Goal: Transaction & Acquisition: Purchase product/service

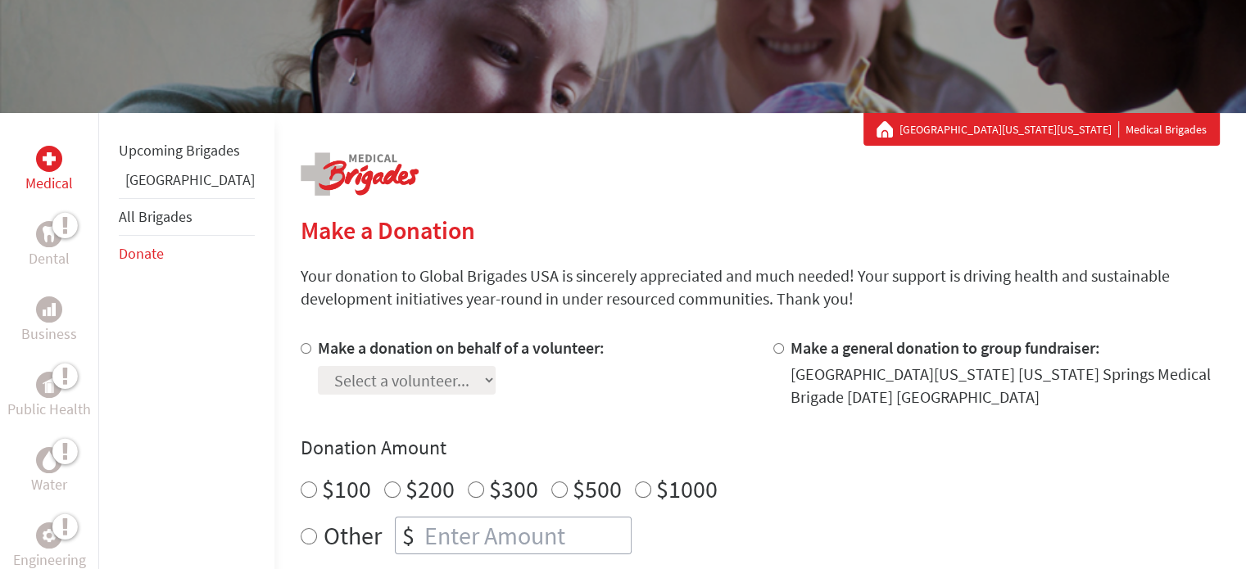
scroll to position [197, 0]
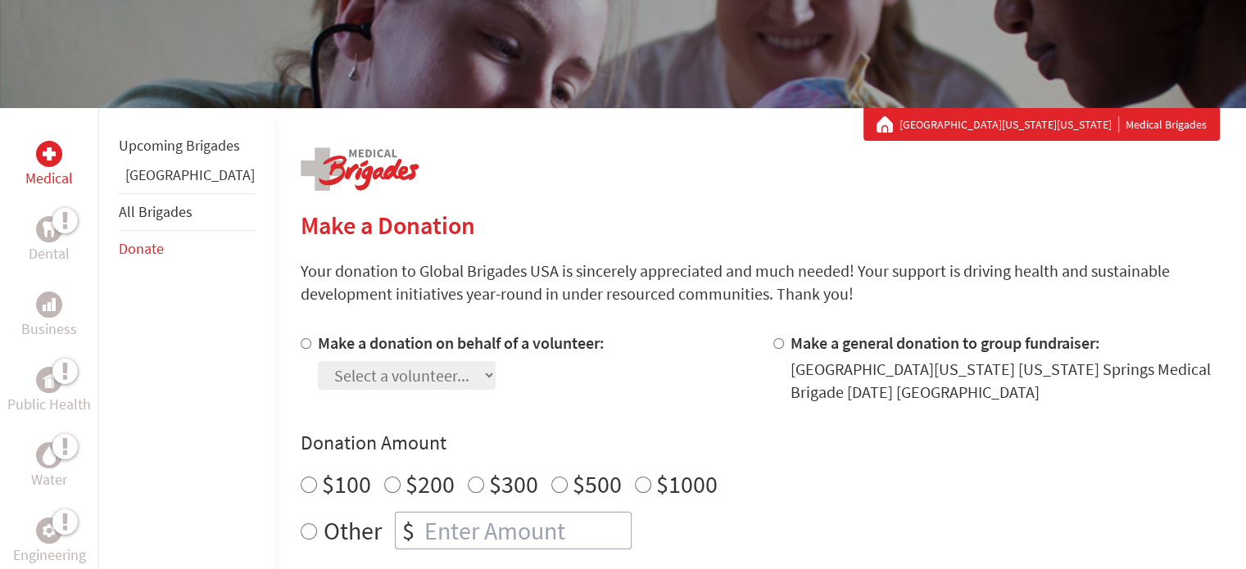
click at [588, 396] on div "Make a donation on behalf of a volunteer: Select a volunteer..." at bounding box center [524, 368] width 446 height 72
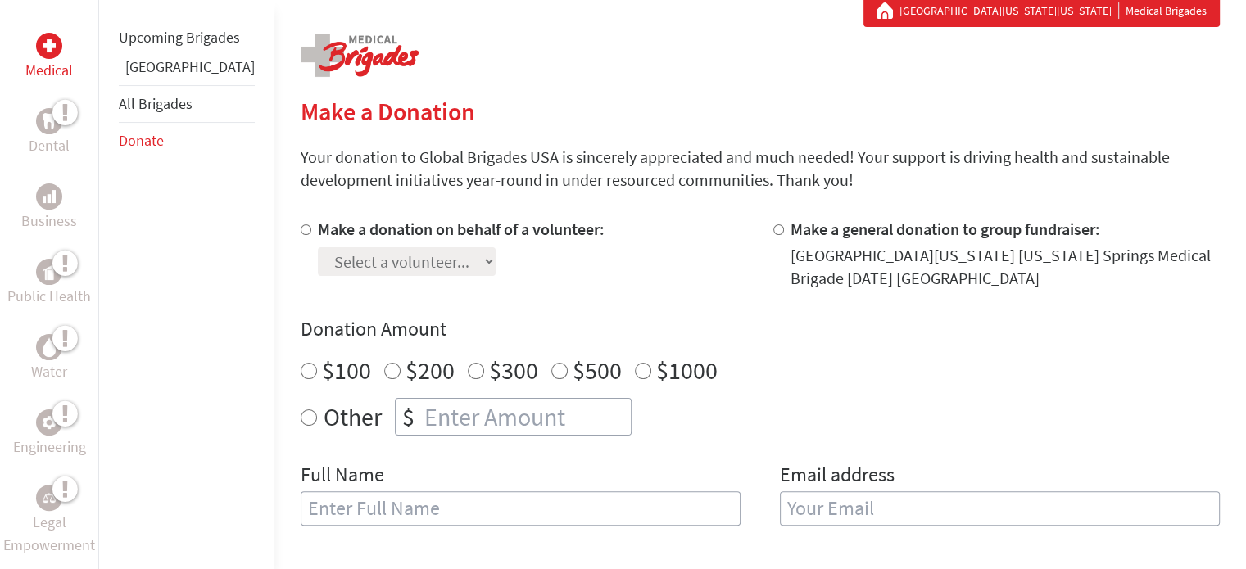
scroll to position [311, 0]
click at [301, 411] on div "Other $" at bounding box center [760, 417] width 919 height 38
click at [301, 419] on input "Other" at bounding box center [309, 418] width 16 height 16
radio input "true"
click at [421, 429] on input "number" at bounding box center [526, 417] width 210 height 36
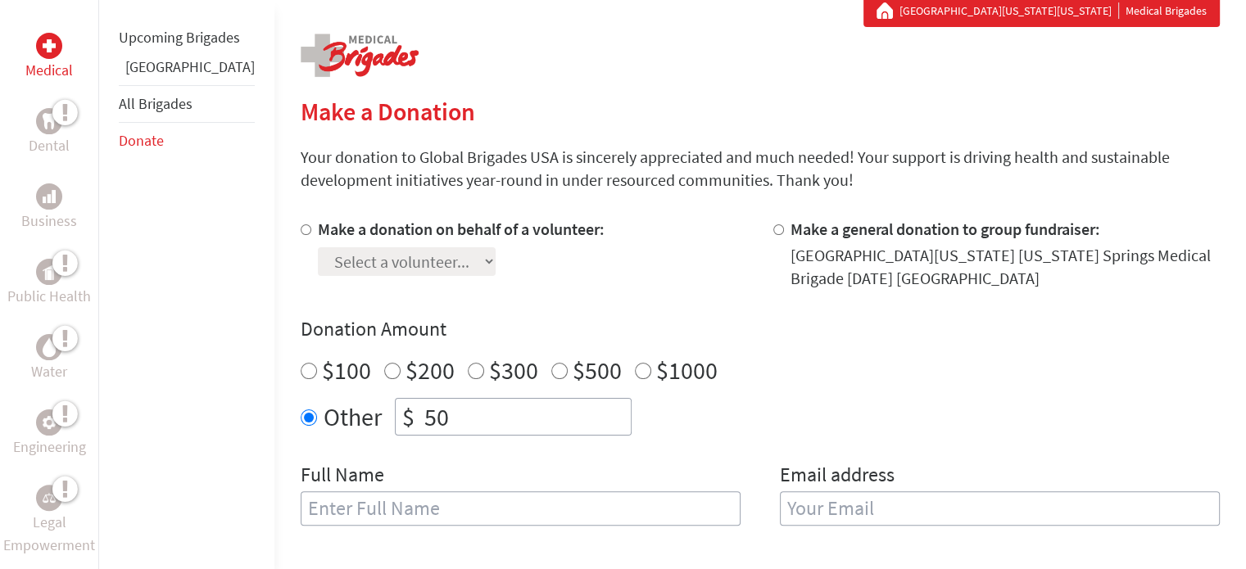
type input "50"
click at [333, 514] on input "text" at bounding box center [521, 508] width 440 height 34
type input "[PERSON_NAME]"
type input "K"
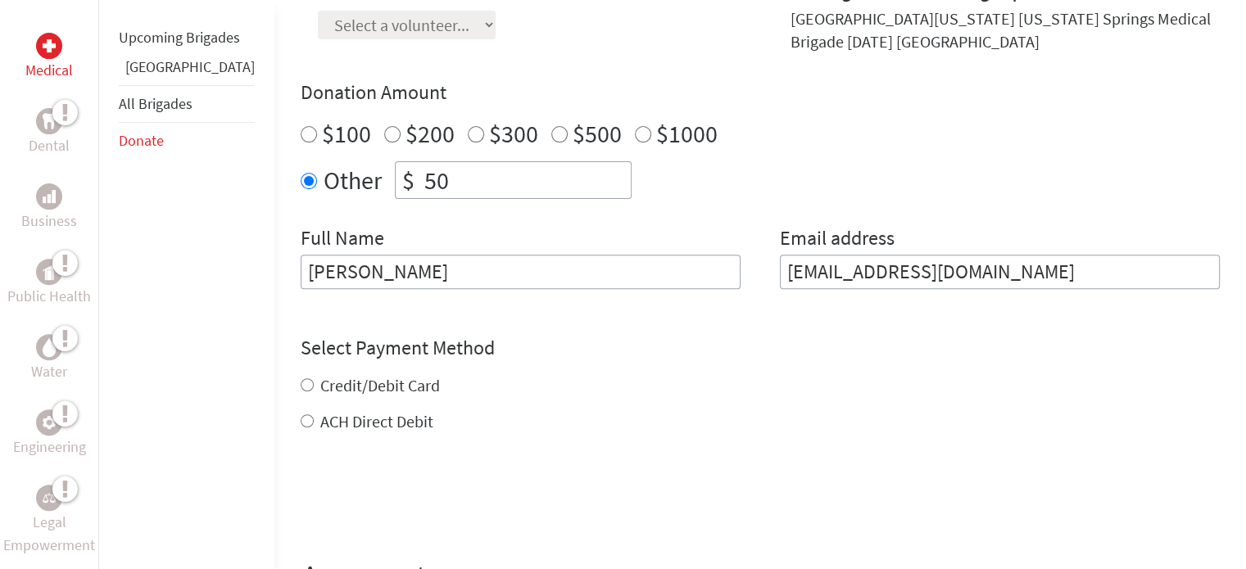
scroll to position [555, 0]
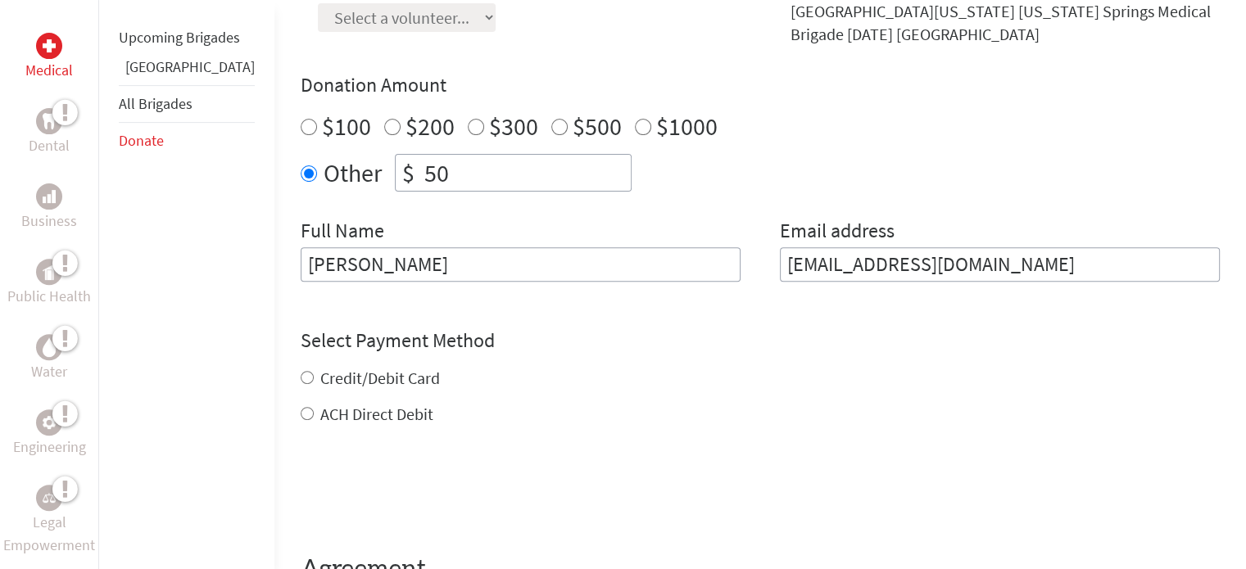
type input "[EMAIL_ADDRESS][DOMAIN_NAME]"
click at [301, 381] on div "Credit/Debit Card ACH Direct Debit" at bounding box center [760, 396] width 919 height 59
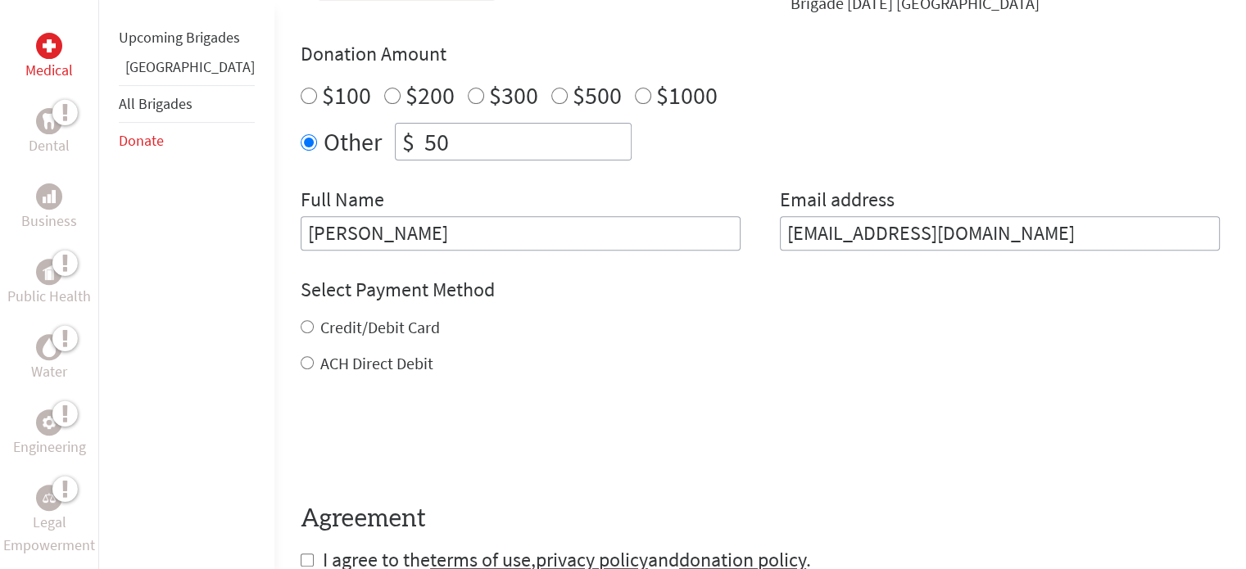
scroll to position [632, 0]
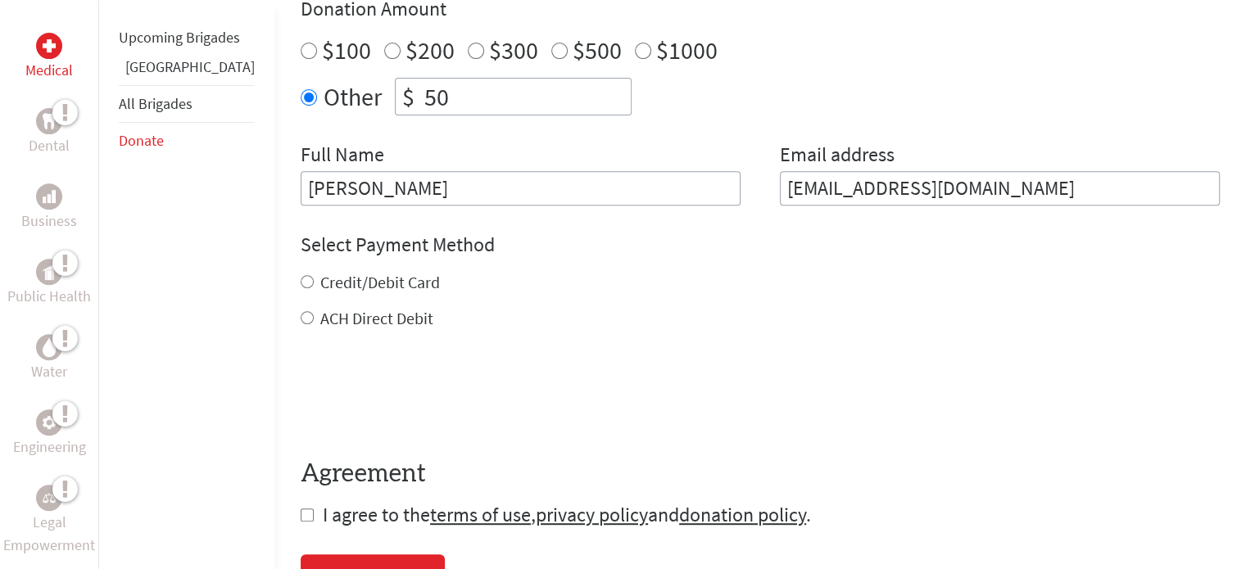
click at [301, 279] on input "Credit/Debit Card" at bounding box center [307, 281] width 13 height 13
radio input "true"
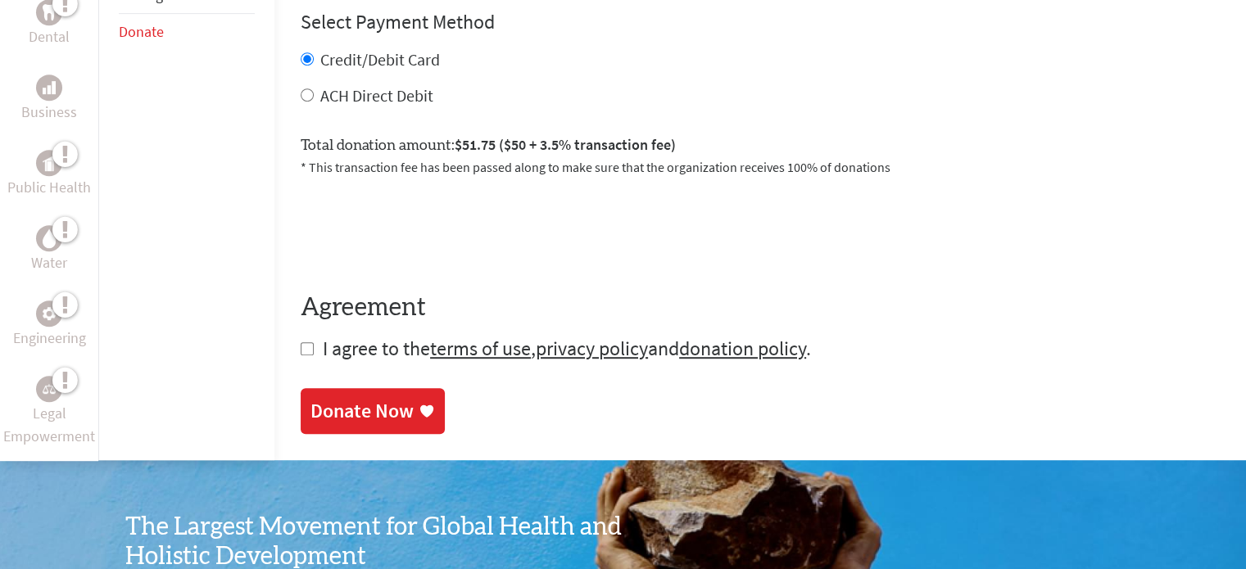
scroll to position [856, 0]
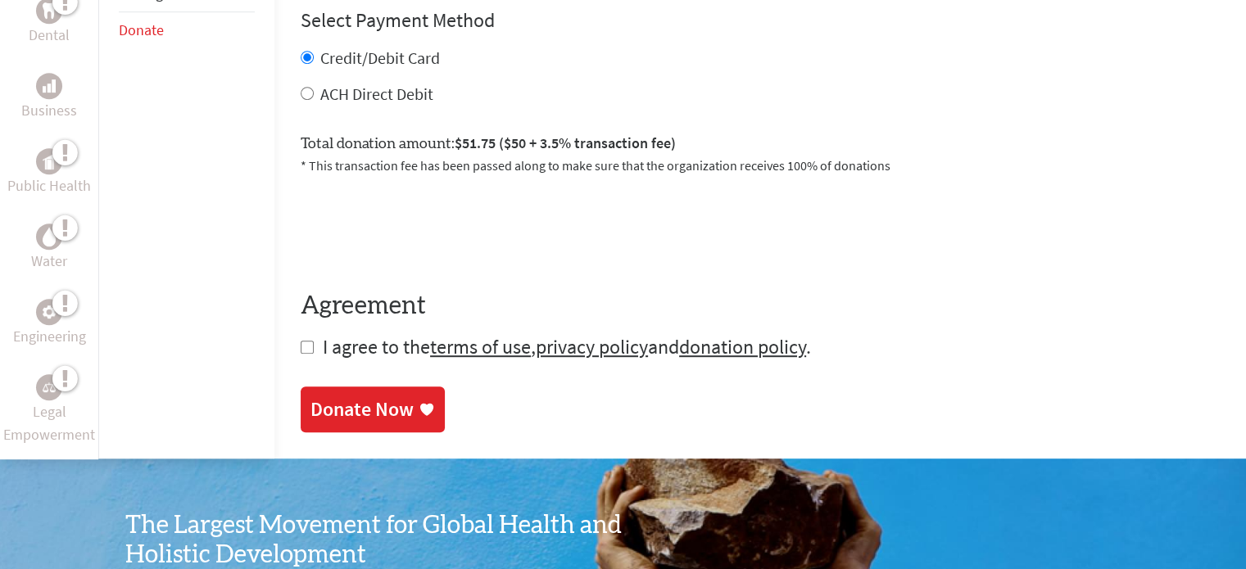
click at [301, 347] on input "checkbox" at bounding box center [307, 347] width 13 height 13
checkbox input "true"
click at [359, 400] on div "Donate Now" at bounding box center [361, 411] width 103 height 26
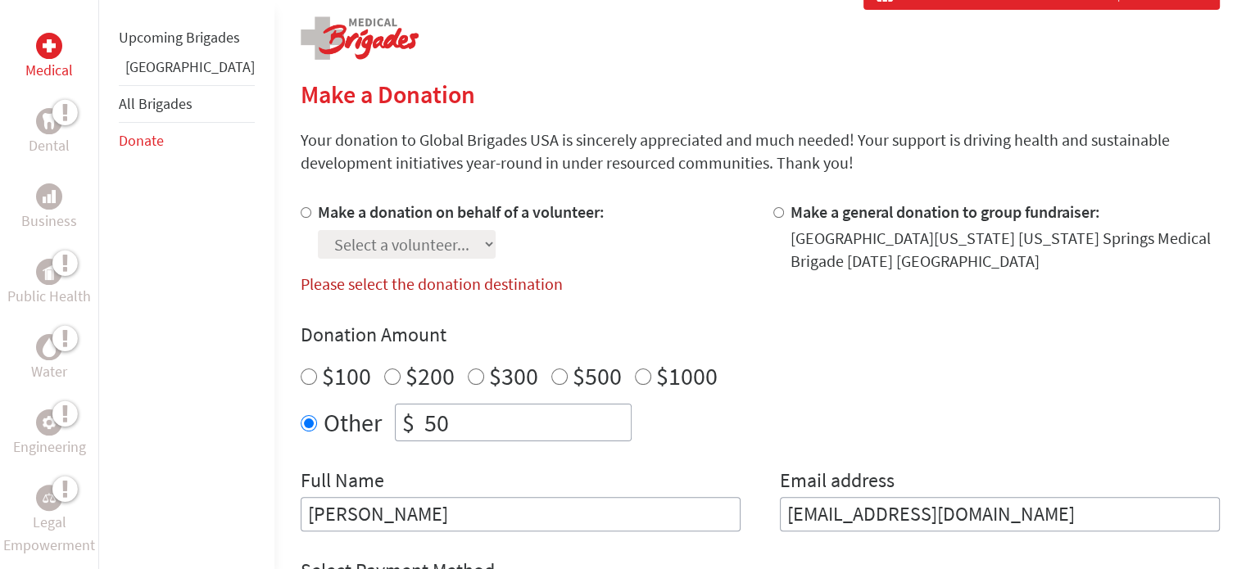
scroll to position [324, 0]
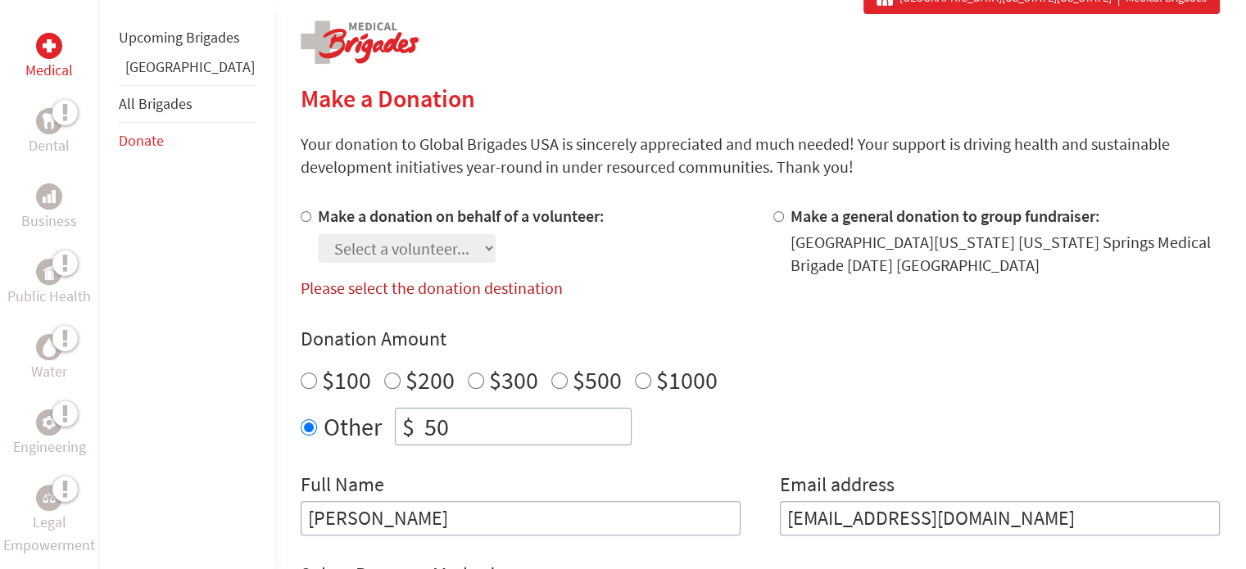
click at [773, 215] on input "Make a general donation to group fundraiser:" at bounding box center [778, 216] width 11 height 11
radio input "true"
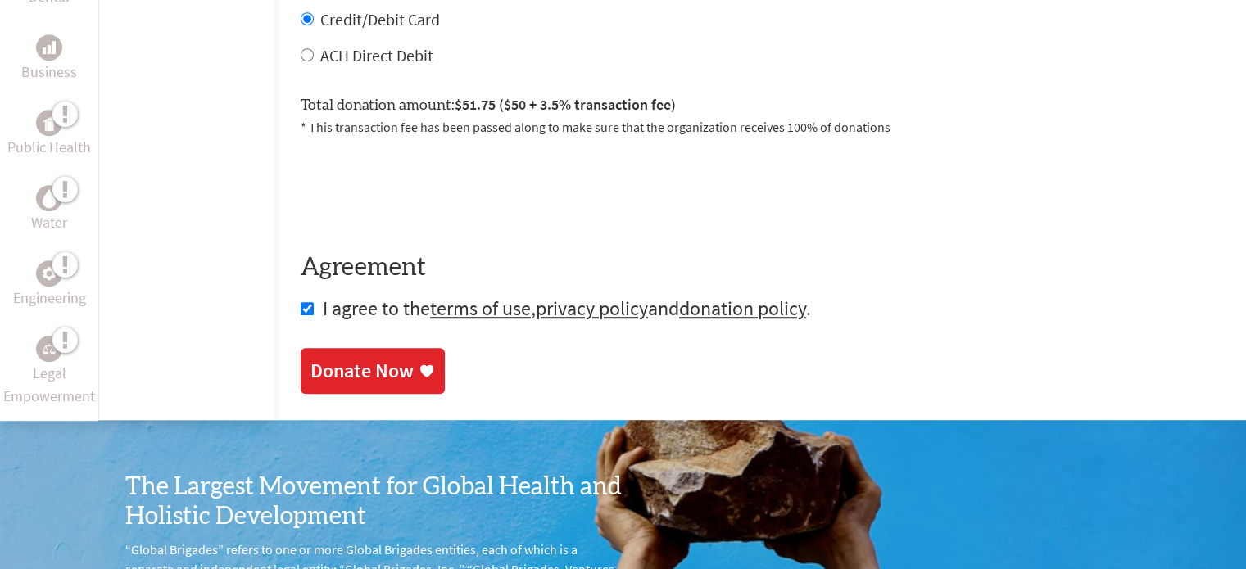
scroll to position [899, 0]
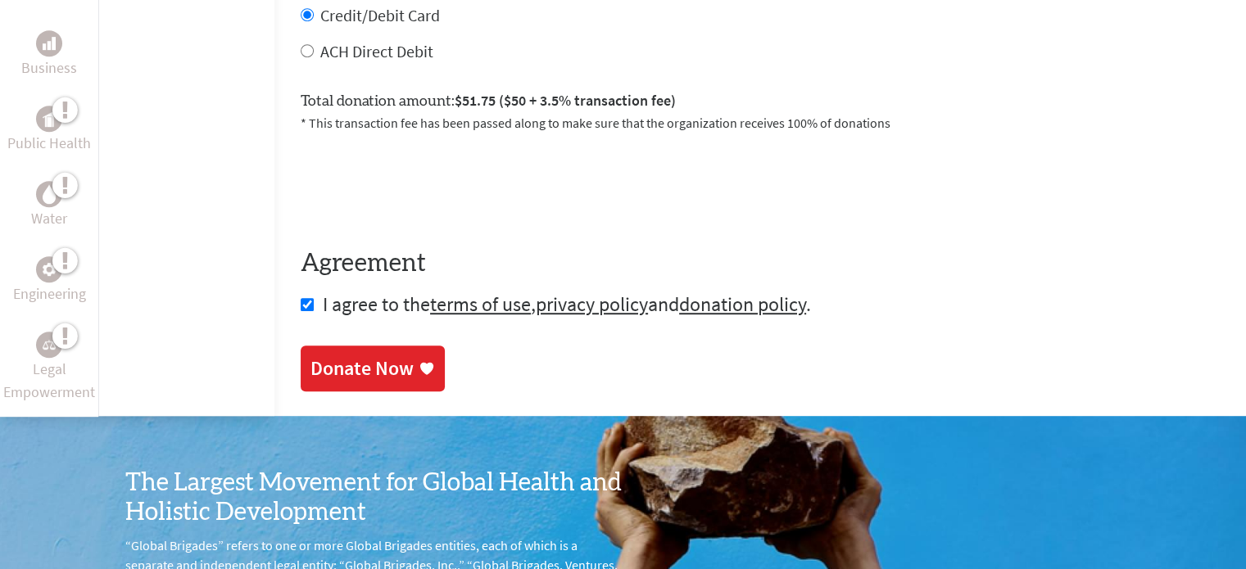
click at [371, 375] on div "Donate Now" at bounding box center [372, 369] width 125 height 26
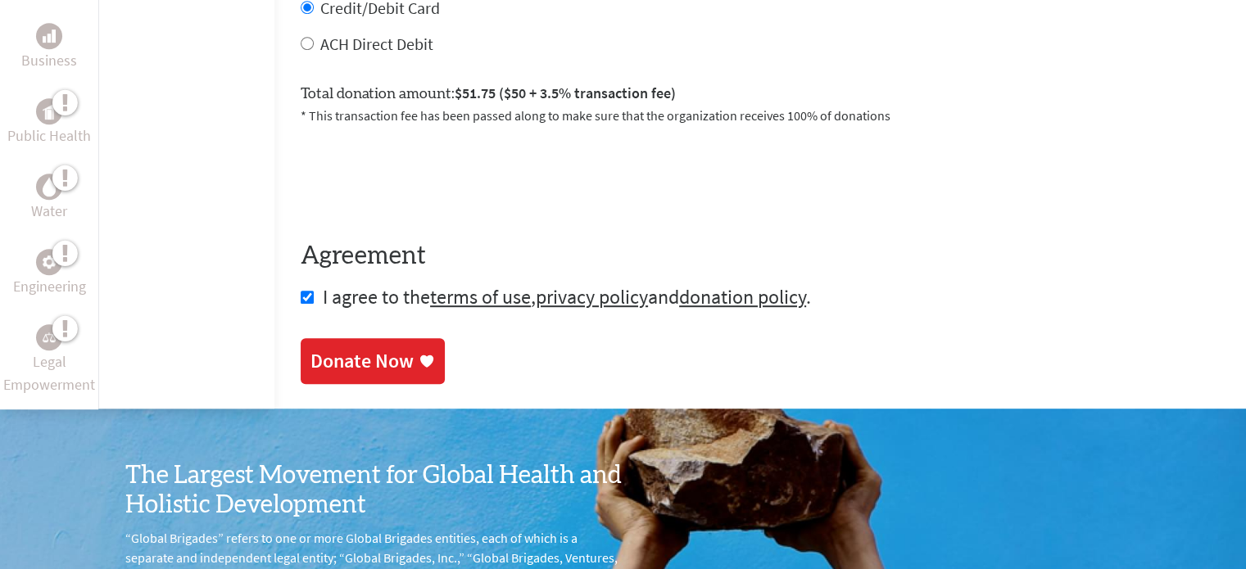
scroll to position [908, 0]
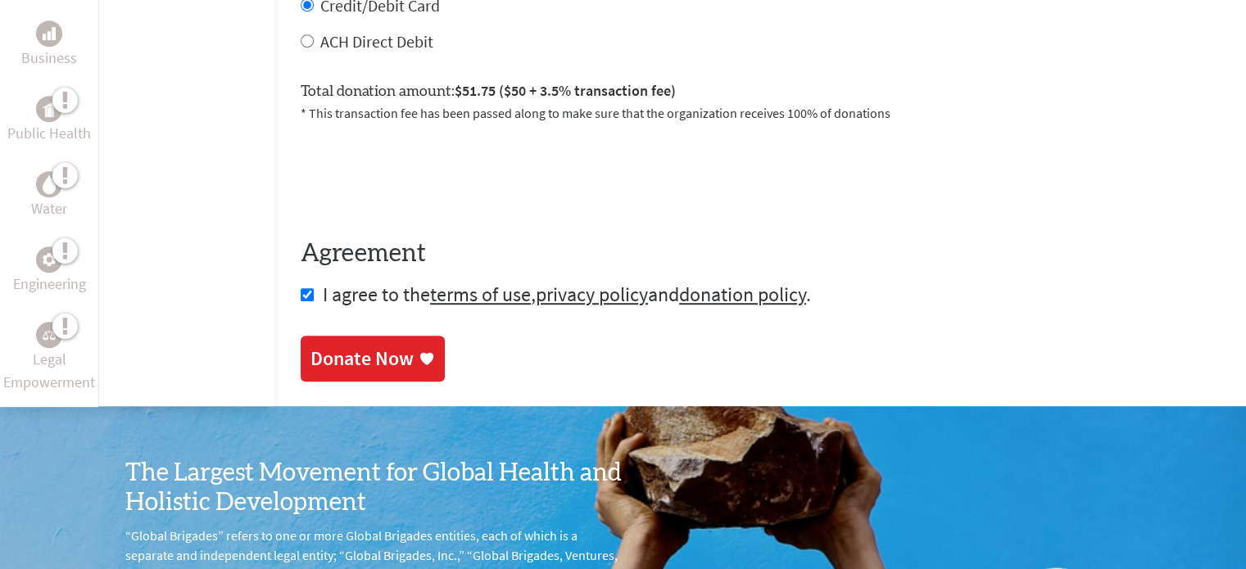
click at [310, 370] on div "Donate Now" at bounding box center [361, 359] width 103 height 26
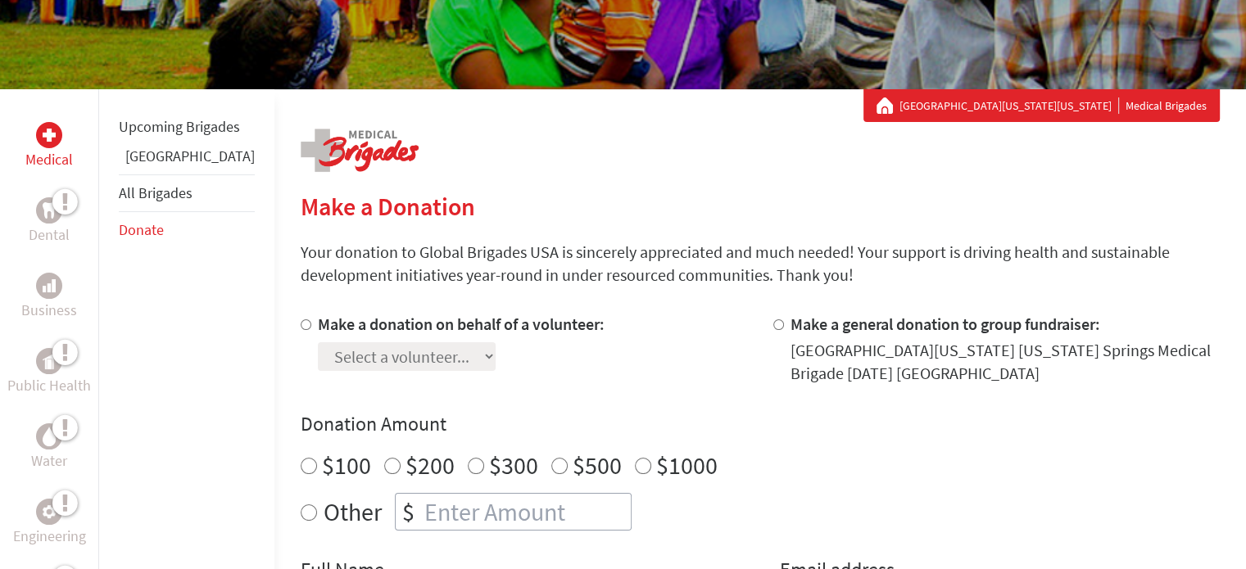
scroll to position [248, 0]
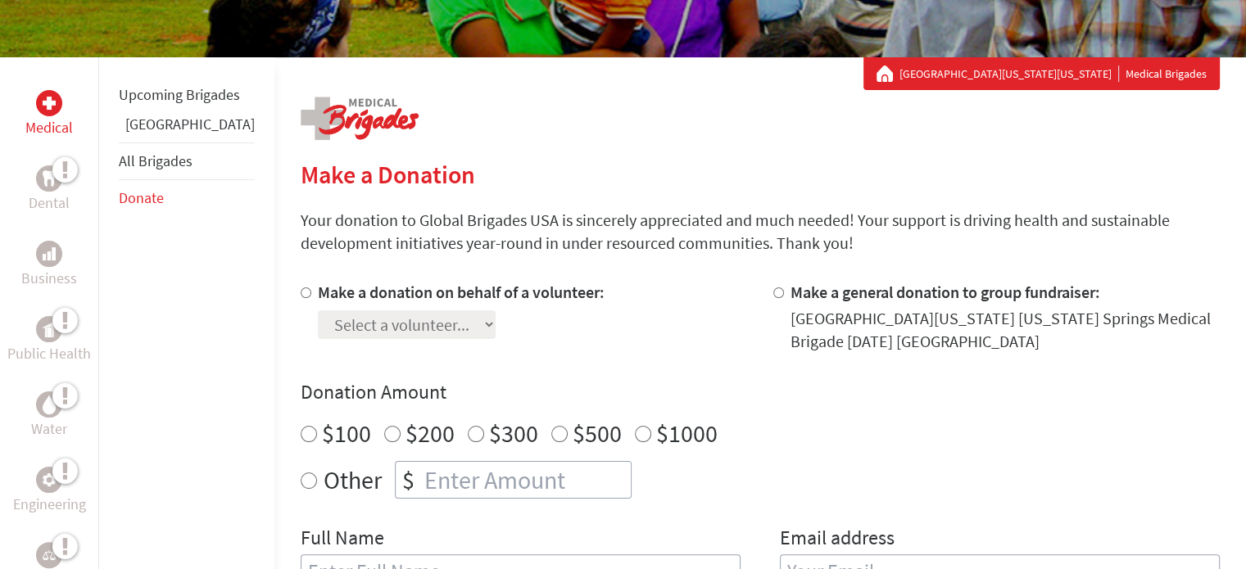
click at [790, 292] on label "Make a general donation to group fundraiser:" at bounding box center [945, 292] width 310 height 20
click at [773, 292] on input "Make a general donation to group fundraiser:" at bounding box center [778, 293] width 11 height 11
radio input "true"
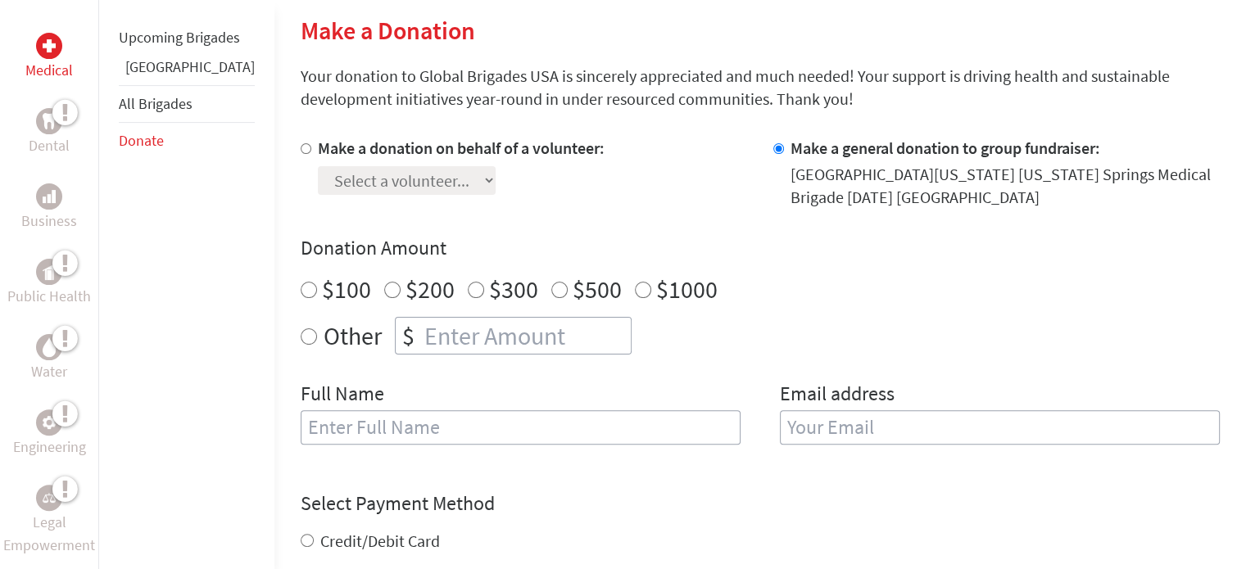
scroll to position [433, 0]
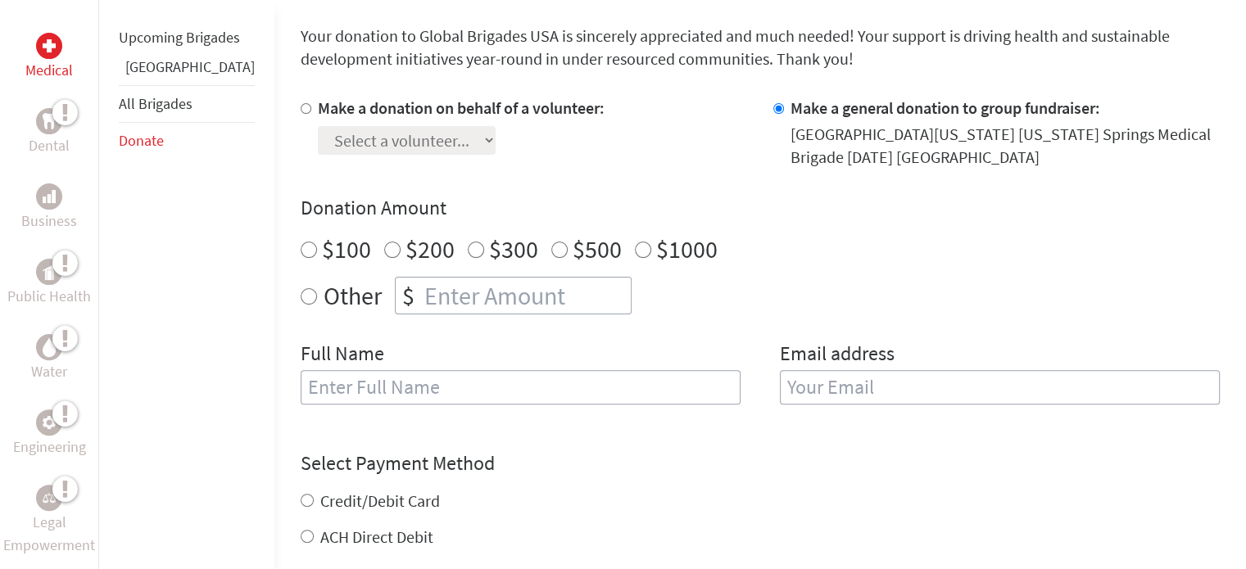
click at [301, 297] on input "Other" at bounding box center [309, 296] width 16 height 16
radio input "true"
click at [422, 300] on input "number" at bounding box center [526, 296] width 210 height 36
type input "0"
click at [574, 305] on input "49" at bounding box center [526, 296] width 210 height 36
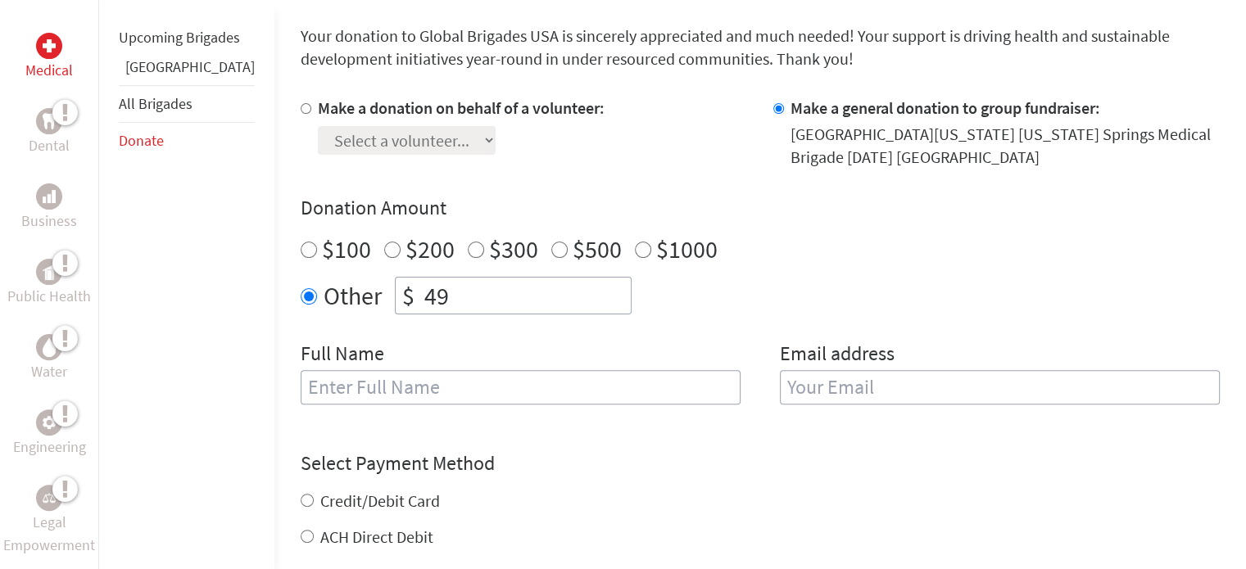
click at [570, 299] on input "48" at bounding box center [526, 296] width 210 height 36
click at [568, 287] on input "49" at bounding box center [526, 296] width 210 height 36
type input "50"
click at [580, 290] on input "50" at bounding box center [526, 296] width 210 height 36
click at [605, 386] on input "text" at bounding box center [521, 387] width 440 height 34
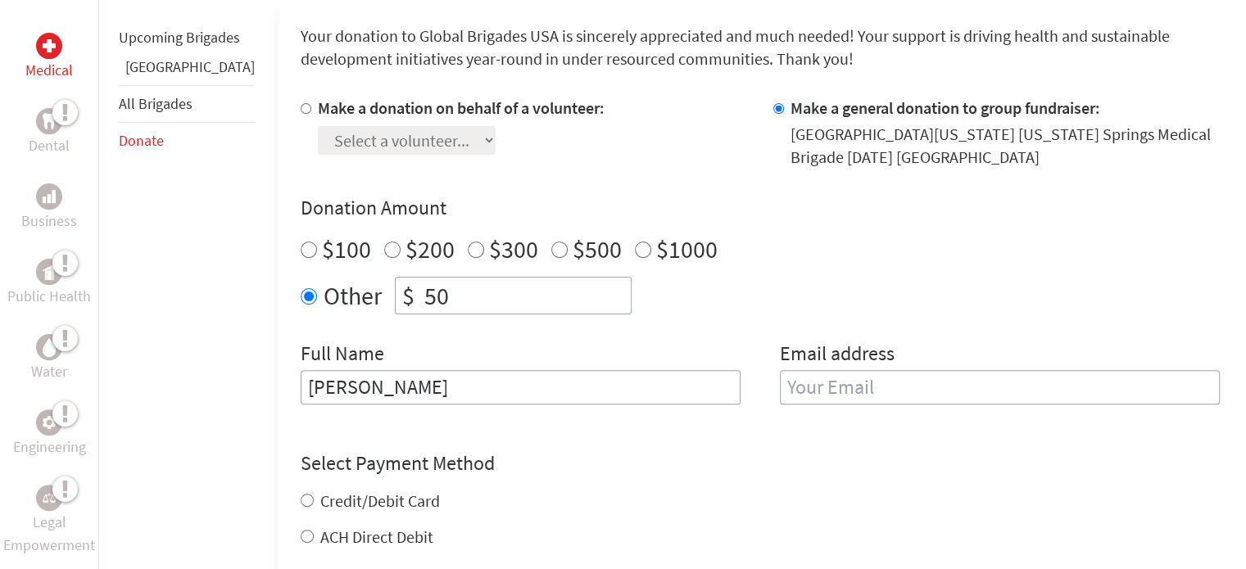
type input "[PERSON_NAME]"
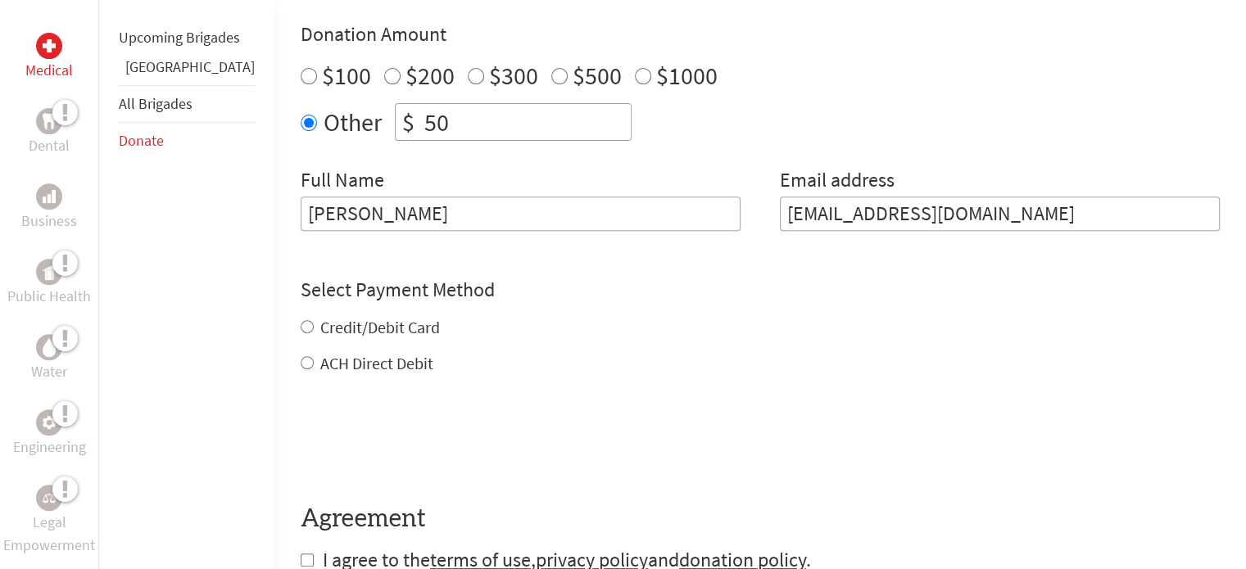
scroll to position [648, 0]
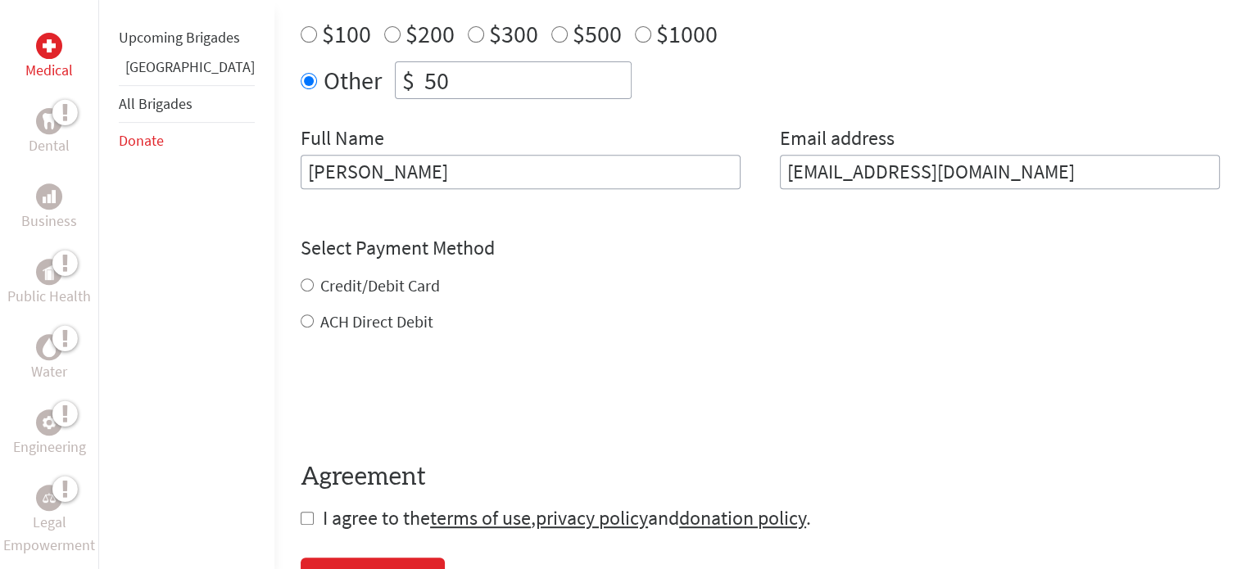
type input "[EMAIL_ADDRESS][DOMAIN_NAME]"
click at [301, 284] on div "Credit/Debit Card ACH Direct Debit" at bounding box center [760, 303] width 919 height 59
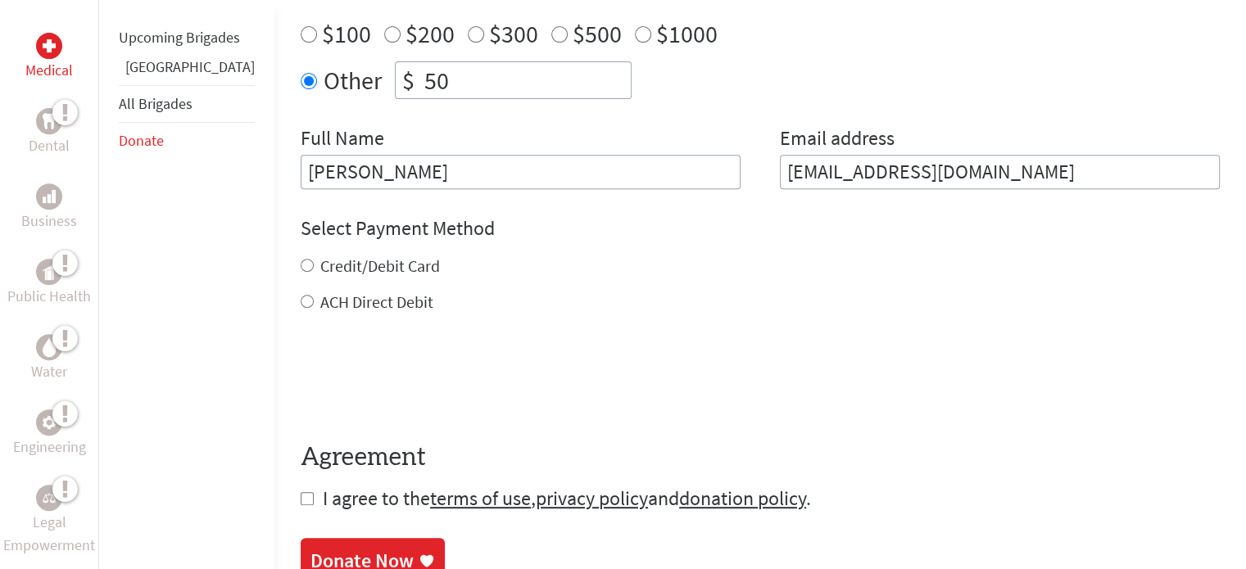
click at [301, 262] on input "Credit/Debit Card" at bounding box center [307, 265] width 13 height 13
radio input "true"
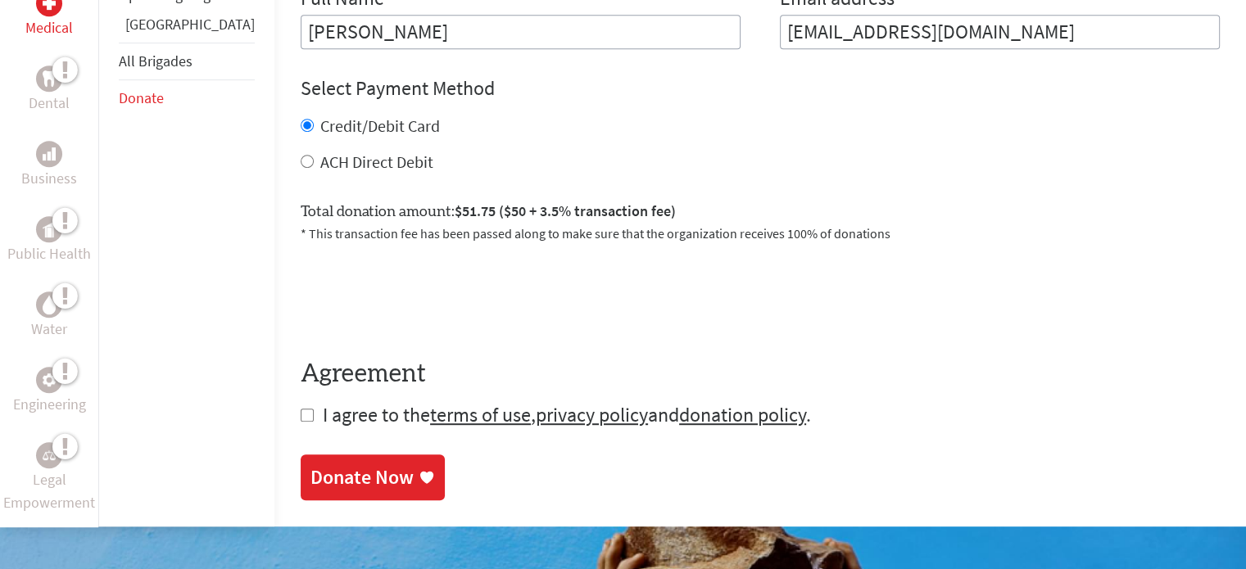
scroll to position [790, 0]
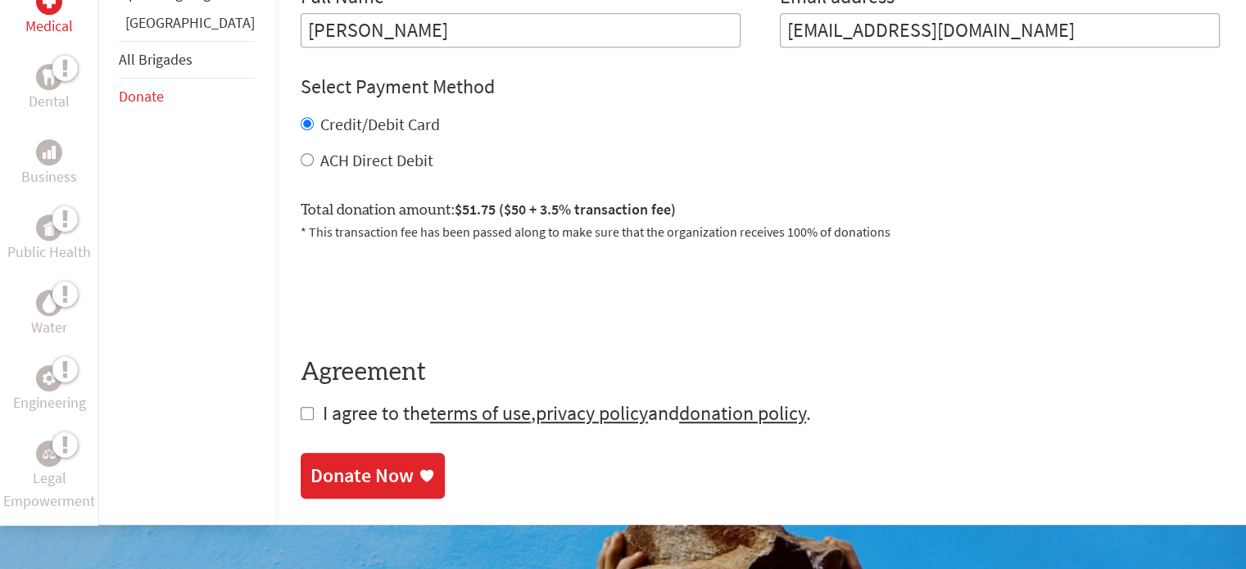
click at [301, 410] on input "checkbox" at bounding box center [307, 413] width 13 height 13
checkbox input "true"
click at [312, 485] on div "Donate Now" at bounding box center [361, 477] width 103 height 26
